Goal: Transaction & Acquisition: Book appointment/travel/reservation

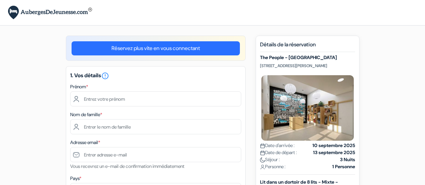
click at [174, 100] on input "text" at bounding box center [155, 98] width 171 height 15
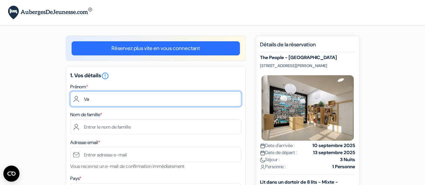
drag, startPoint x: 0, startPoint y: 0, endPoint x: 174, endPoint y: 100, distance: 200.3
click at [174, 100] on input "Va" at bounding box center [155, 98] width 171 height 15
type input "Valentine"
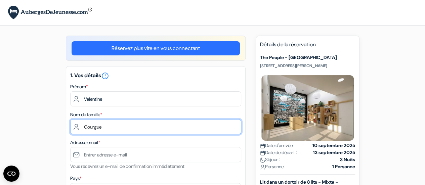
type input "Gourgue"
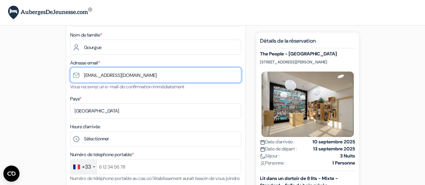
scroll to position [80, 0]
click at [93, 75] on input "[EMAIL_ADDRESS][DOMAIN_NAME]" at bounding box center [155, 74] width 171 height 15
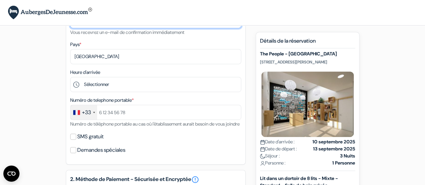
scroll to position [134, 0]
type input "[EMAIL_ADDRESS][DOMAIN_NAME]"
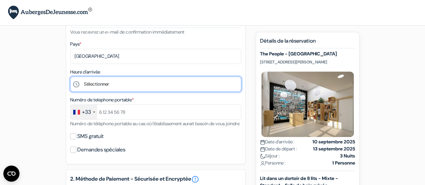
click at [95, 83] on select "Sélectionner 1:00 2:00 3:00 4:00 5:00 6:00 7:00 8:00 9:00 10:00 11:00 12:00 13:…" at bounding box center [155, 84] width 171 height 15
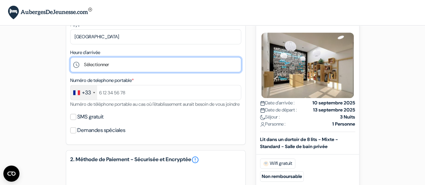
scroll to position [158, 0]
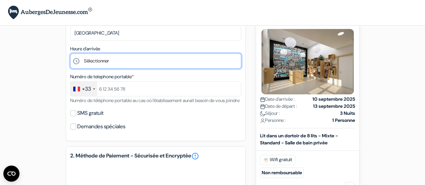
click at [109, 60] on select "Sélectionner 1:00 2:00 3:00 4:00 5:00 6:00 7:00 8:00 9:00 10:00 11:00 12:00 13:…" at bounding box center [155, 60] width 171 height 15
select select "16"
click at [70, 54] on select "Sélectionner 1:00 2:00 3:00 4:00 5:00 6:00 7:00 8:00 9:00 10:00 11:00 12:00 13:…" at bounding box center [155, 60] width 171 height 15
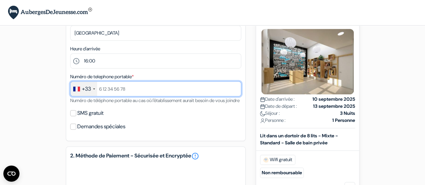
click at [109, 90] on input "text" at bounding box center [155, 88] width 171 height 15
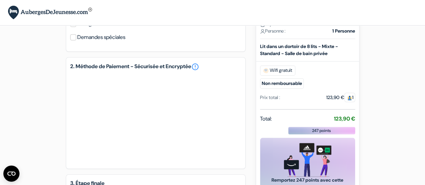
scroll to position [251, 0]
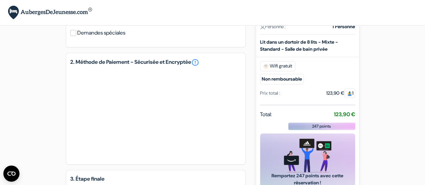
type input "789519111"
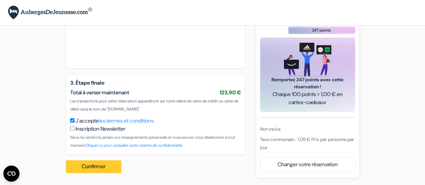
scroll to position [348, 0]
click at [91, 170] on button "Confirmer Loading..." at bounding box center [94, 166] width 56 height 13
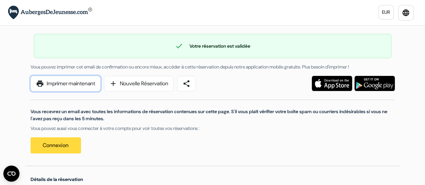
click at [82, 86] on link "print Imprimer maintenant" at bounding box center [66, 83] width 70 height 15
